Goal: Book appointment/travel/reservation

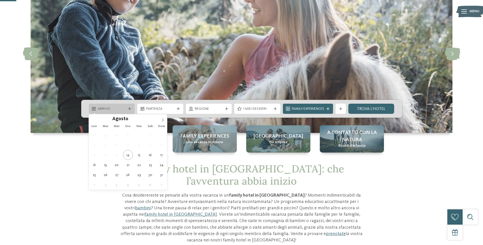
click at [131, 110] on icon at bounding box center [129, 108] width 3 height 3
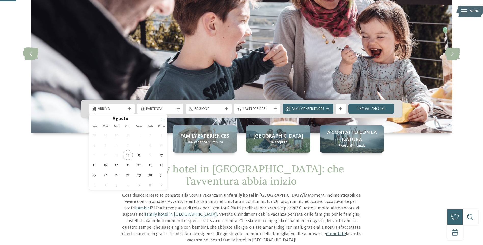
click at [163, 122] on icon at bounding box center [163, 120] width 4 height 4
type input "****"
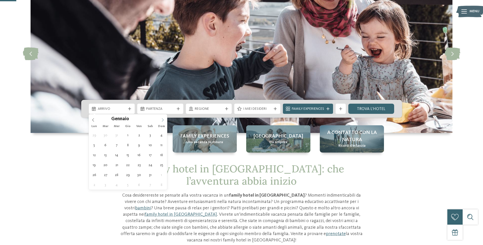
click at [163, 122] on icon at bounding box center [163, 120] width 4 height 4
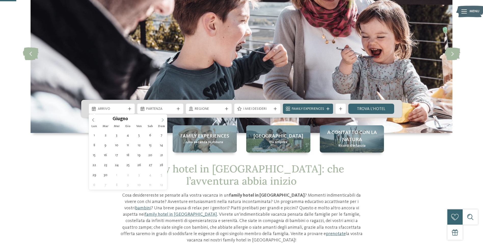
click at [163, 122] on icon at bounding box center [163, 120] width 4 height 4
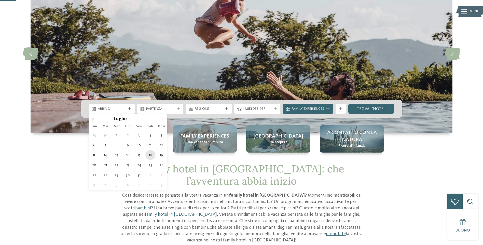
type div "[DATE]"
type input "****"
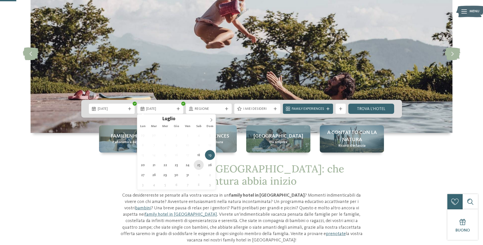
type div "[DATE]"
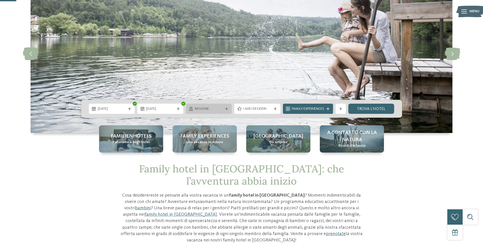
click at [223, 108] on div "Regione" at bounding box center [209, 109] width 31 height 6
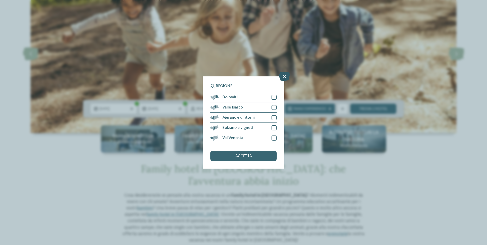
click at [285, 75] on icon at bounding box center [284, 76] width 11 height 9
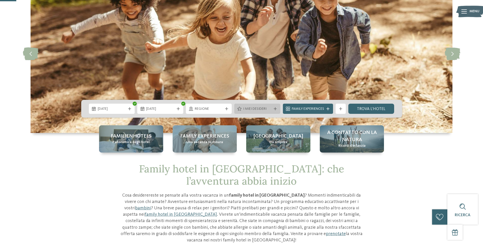
click at [272, 112] on div "I miei desideri" at bounding box center [257, 109] width 46 height 10
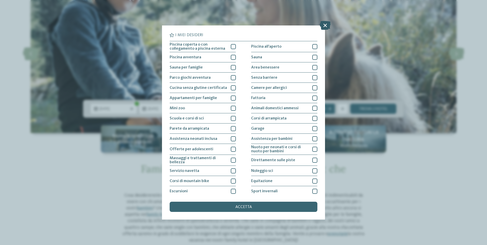
click at [327, 25] on icon at bounding box center [325, 25] width 11 height 9
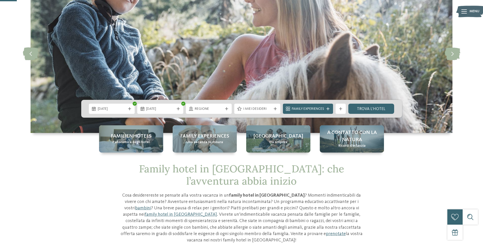
scroll to position [76, 0]
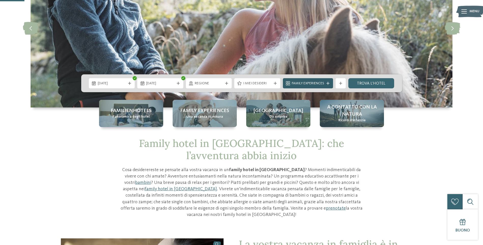
click at [328, 84] on icon at bounding box center [328, 83] width 3 height 3
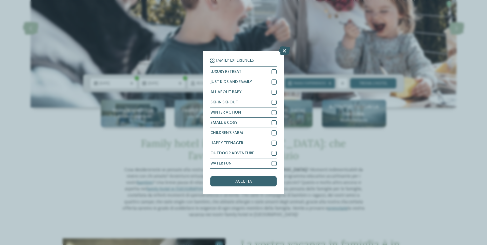
click at [283, 52] on icon at bounding box center [284, 50] width 11 height 9
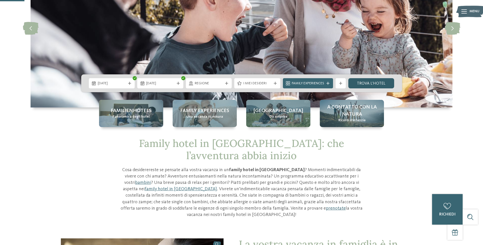
click at [372, 82] on link "trova l’hotel" at bounding box center [372, 83] width 46 height 10
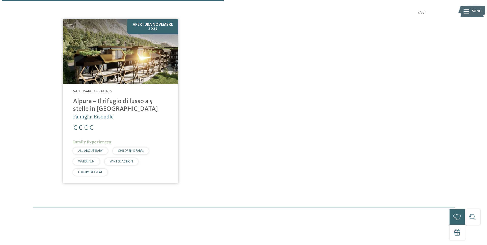
scroll to position [192, 0]
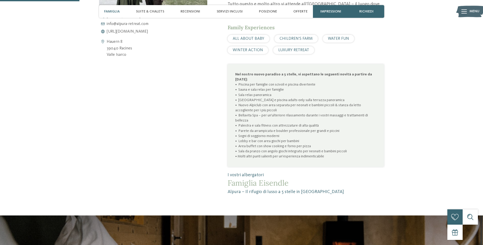
scroll to position [255, 0]
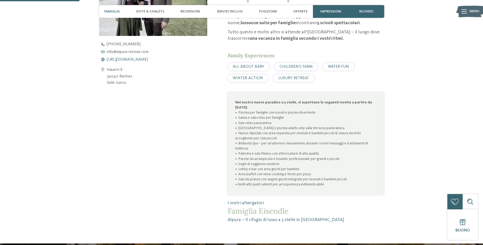
click at [148, 61] on span "https://www.alpura-retreat.com/it" at bounding box center [127, 60] width 41 height 4
